Goal: Task Accomplishment & Management: Manage account settings

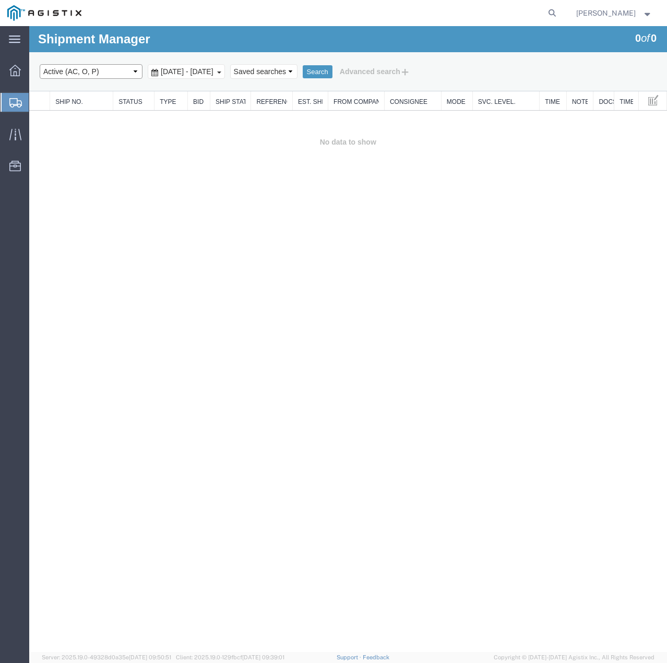
click at [136, 70] on select "Select status Active (AC, O, P) All Approved Awaiting Confirmation (AC) Booked …" at bounding box center [91, 71] width 103 height 15
select select "ALL"
click at [40, 64] on select "Select status Active (AC, O, P) All Approved Awaiting Confirmation (AC) Booked …" at bounding box center [91, 71] width 103 height 15
click at [332, 72] on button "Search" at bounding box center [318, 72] width 30 height 14
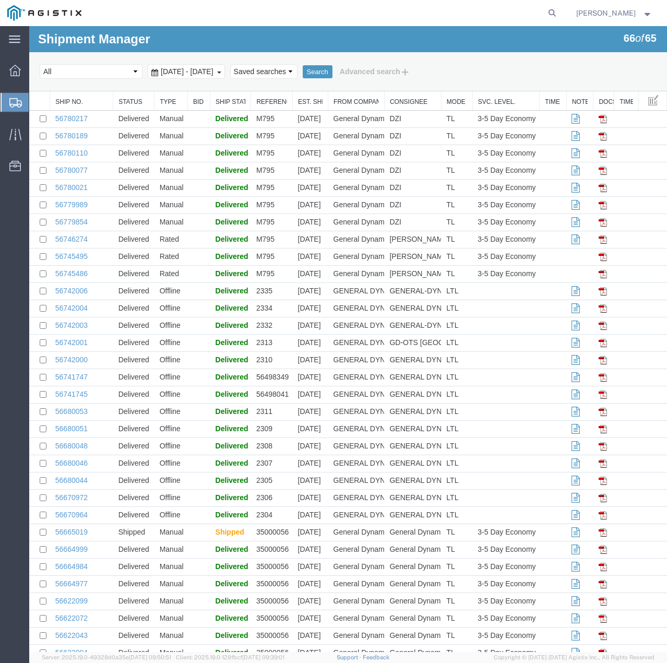
scroll to position [188, 0]
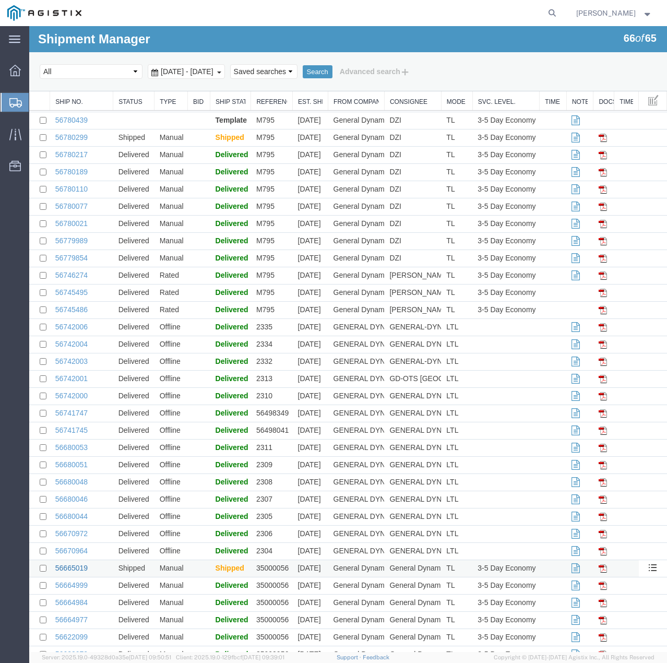
click at [70, 565] on link "56665019" at bounding box center [71, 568] width 32 height 8
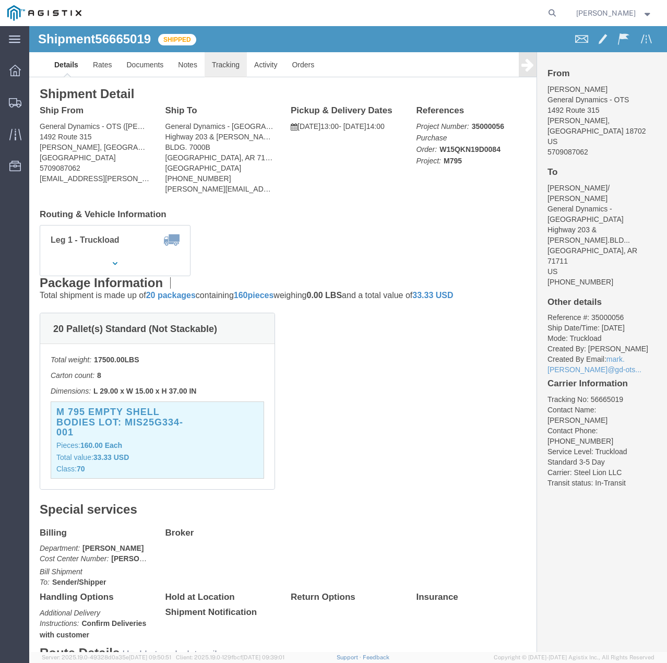
click link "Tracking"
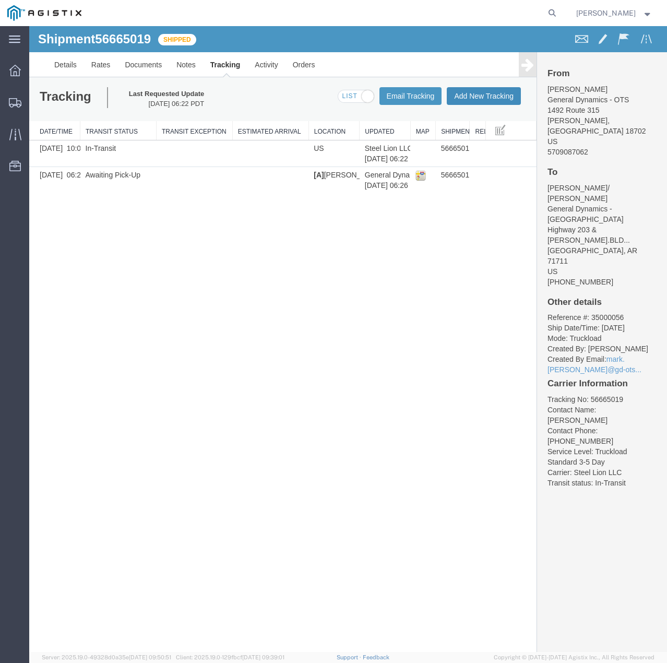
click at [480, 95] on button "Add New Tracking" at bounding box center [484, 96] width 74 height 18
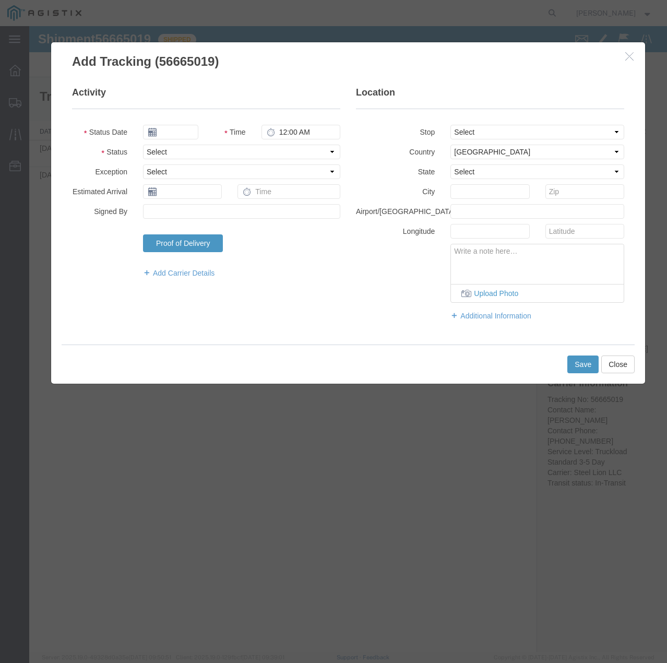
type input "09/17/2025"
type input "10:00 AM"
click at [298, 148] on select "Select Arrival Notice Available Arrival Notice Imported Arrive at Delivery Loca…" at bounding box center [241, 152] width 197 height 15
select select "DELIVRED"
click at [143, 145] on select "Select Arrival Notice Available Arrival Notice Imported Arrive at Delivery Loca…" at bounding box center [241, 152] width 197 height 15
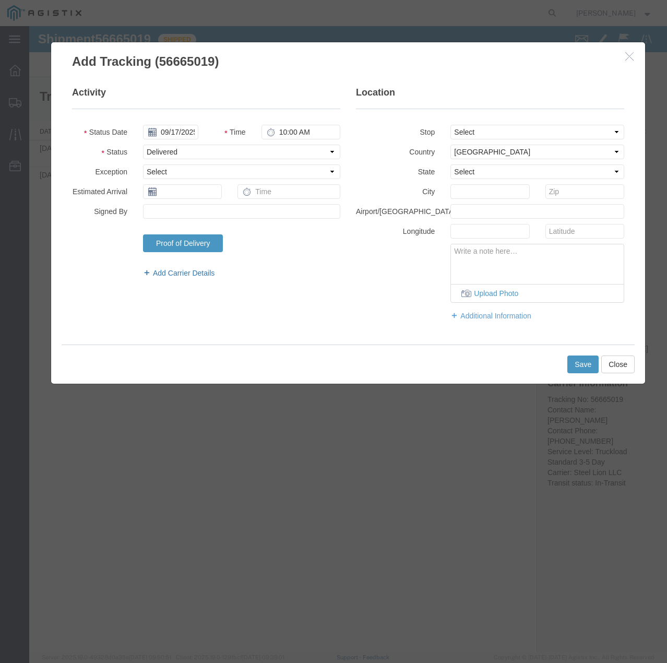
click at [169, 275] on link "Add Carrier Details" at bounding box center [241, 273] width 197 height 10
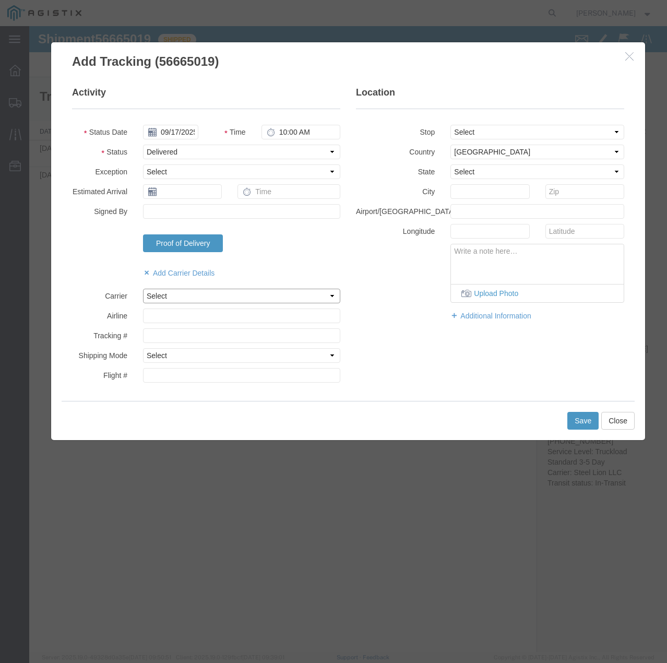
click at [178, 296] on select "Select Steel Lion LLC" at bounding box center [241, 296] width 197 height 15
select select "22873"
click at [143, 289] on select "Select Steel Lion LLC" at bounding box center [241, 296] width 197 height 15
click at [174, 359] on select "Select Air Less than Truckload Multi-Leg Ocean Freight Rail Small Parcel Truckl…" at bounding box center [241, 355] width 197 height 15
select select "TL"
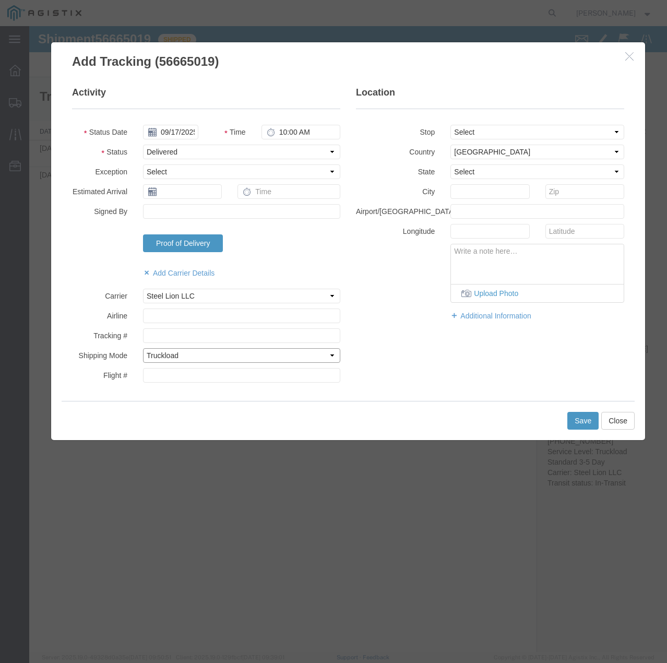
click at [143, 348] on select "Select Air Less than Truckload Multi-Leg Ocean Freight Rail Small Parcel Truckl…" at bounding box center [241, 355] width 197 height 15
click at [581, 422] on button "Save" at bounding box center [582, 421] width 31 height 18
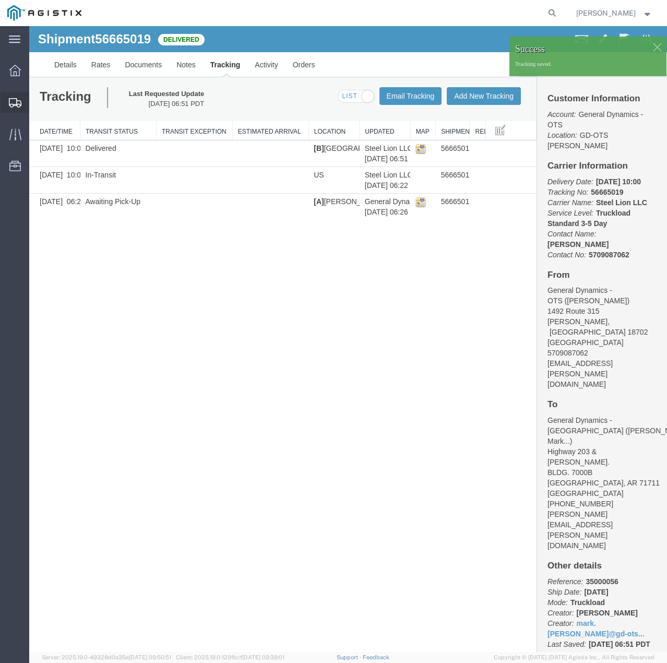
click at [12, 101] on icon at bounding box center [15, 102] width 13 height 9
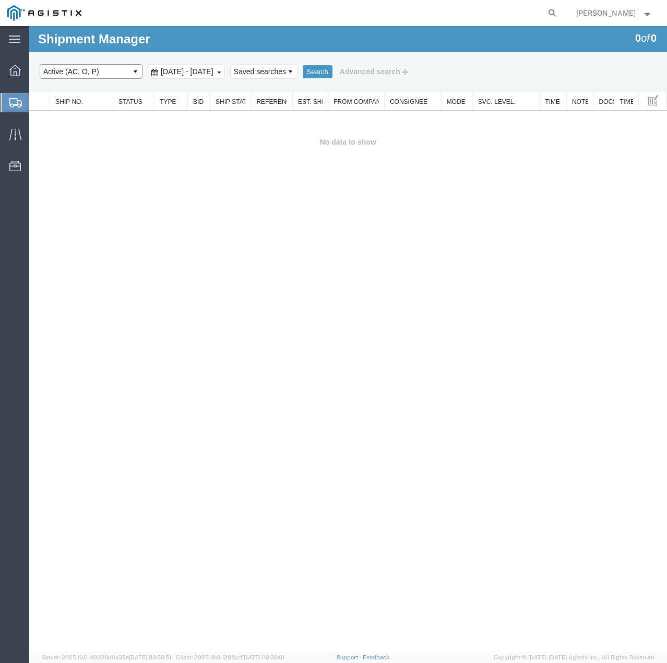
click at [126, 68] on select "Select status Active (AC, O, P) All Approved Awaiting Confirmation (AC) Booked …" at bounding box center [91, 71] width 103 height 15
select select "ALL"
click at [40, 64] on select "Select status Active (AC, O, P) All Approved Awaiting Confirmation (AC) Booked …" at bounding box center [91, 71] width 103 height 15
click at [332, 68] on button "Search" at bounding box center [318, 72] width 30 height 14
